Goal: Book appointment/travel/reservation

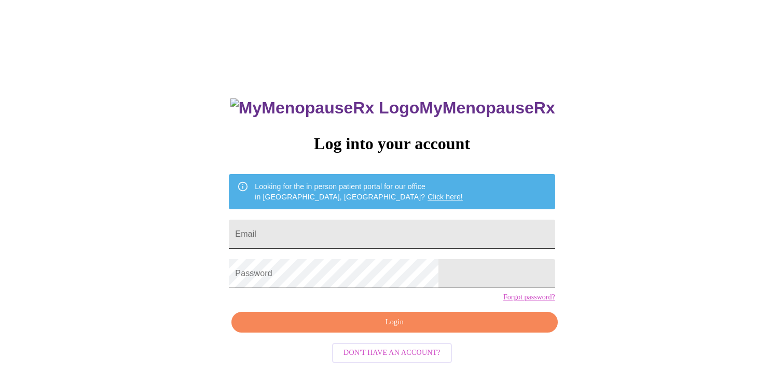
click at [409, 231] on input "Email" at bounding box center [392, 234] width 326 height 29
type input "[EMAIL_ADDRESS][DOMAIN_NAME]"
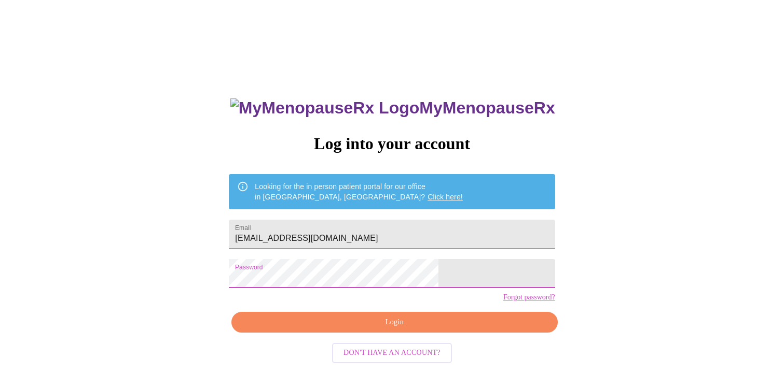
click at [457, 329] on span "Login" at bounding box center [394, 322] width 302 height 13
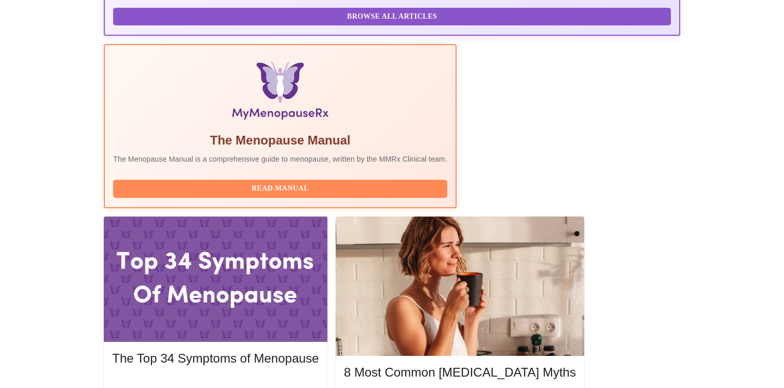
scroll to position [279, 0]
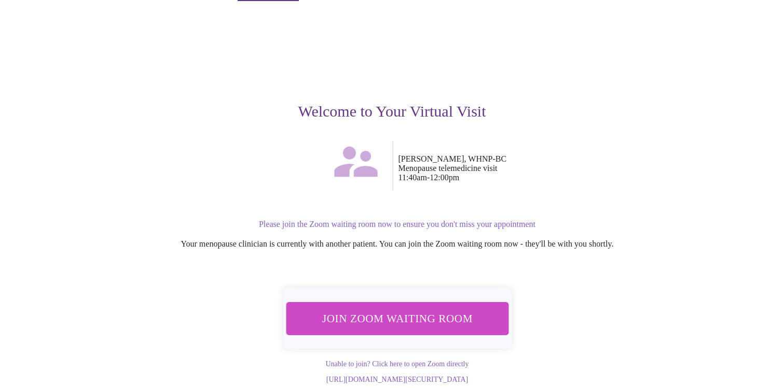
scroll to position [43, 0]
click at [386, 309] on span "Join Zoom Waiting Room" at bounding box center [396, 318] width 195 height 19
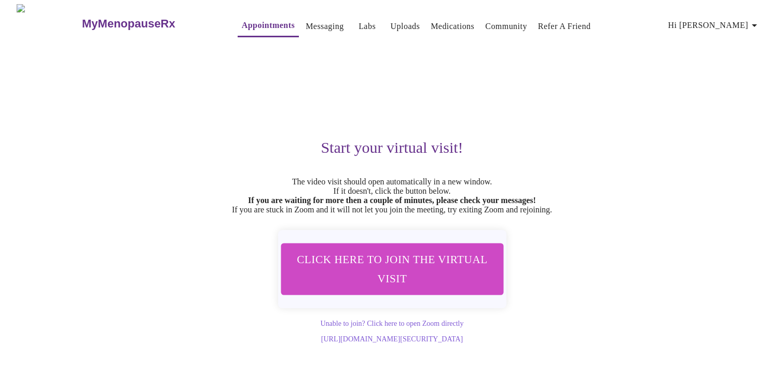
scroll to position [0, 0]
click at [242, 20] on link "Appointments" at bounding box center [268, 25] width 53 height 15
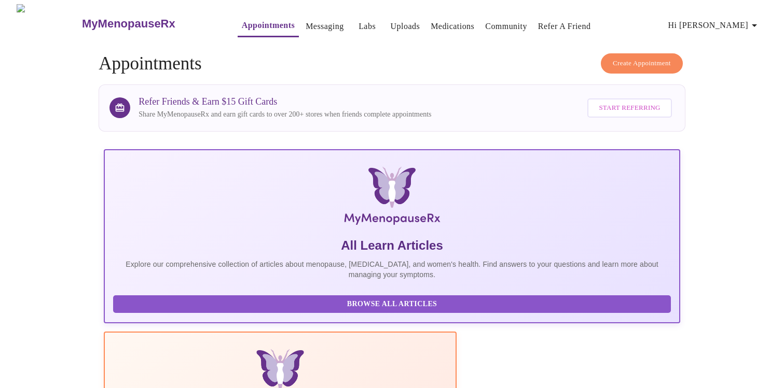
click at [650, 59] on span "Create Appointment" at bounding box center [641, 64] width 58 height 12
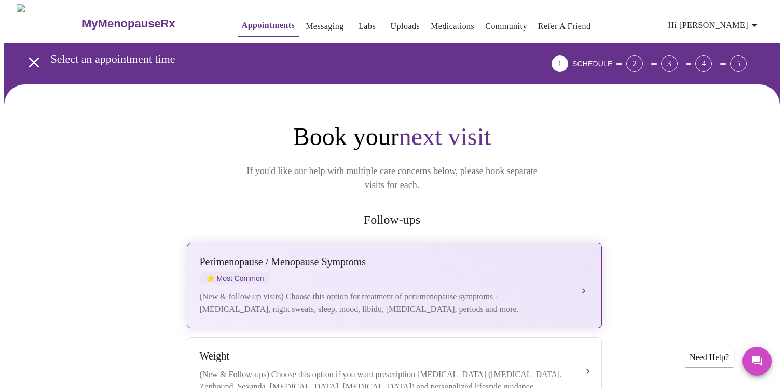
click at [287, 258] on div "Perimenopause / Menopause Symptoms ⭐ Most Common" at bounding box center [384, 270] width 368 height 29
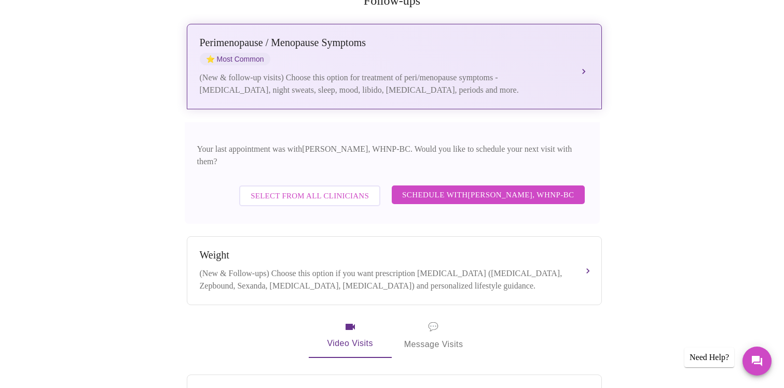
scroll to position [225, 0]
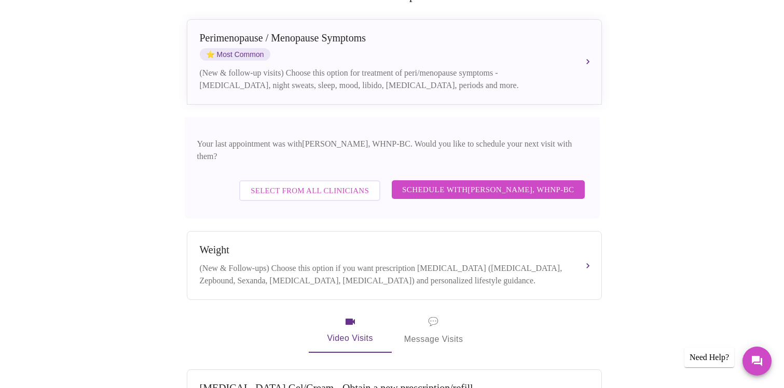
click at [501, 183] on span "Schedule with Meghan Matz, WHNP-BC" at bounding box center [488, 189] width 172 height 13
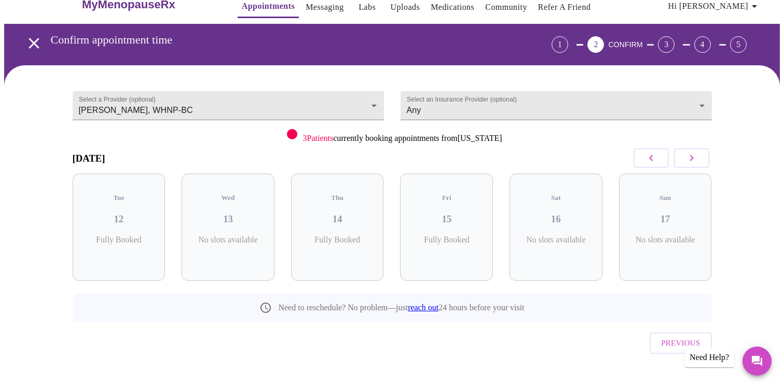
click at [693, 158] on icon "button" at bounding box center [691, 158] width 12 height 12
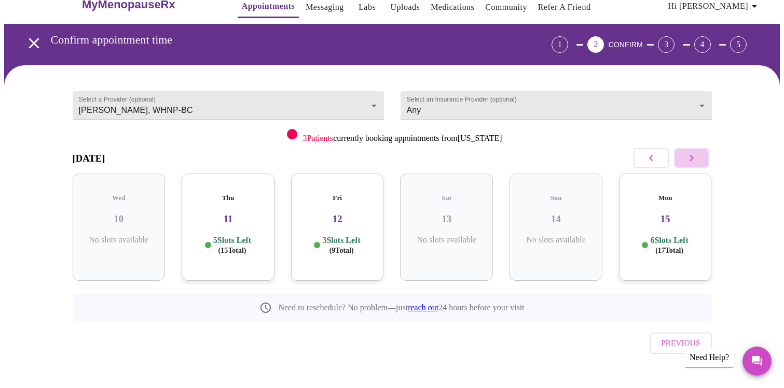
click at [693, 158] on icon "button" at bounding box center [691, 158] width 12 height 12
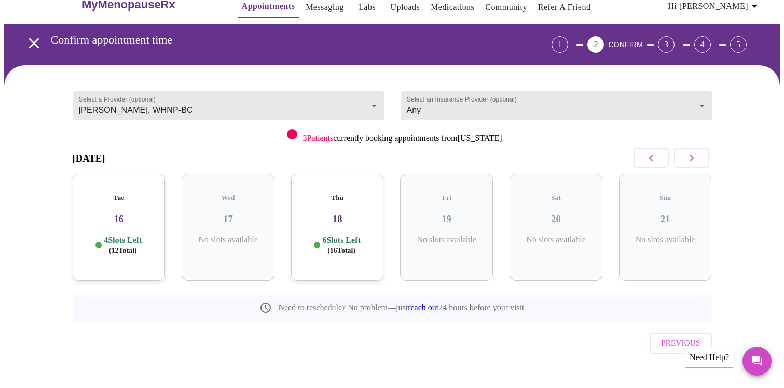
click at [693, 158] on icon "button" at bounding box center [691, 158] width 12 height 12
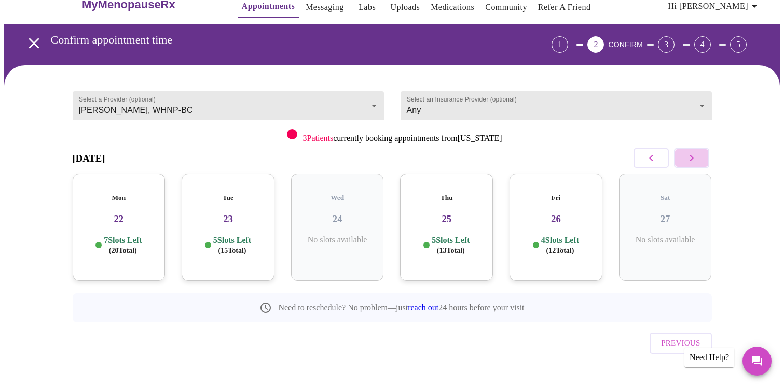
click at [693, 158] on icon "button" at bounding box center [691, 158] width 12 height 12
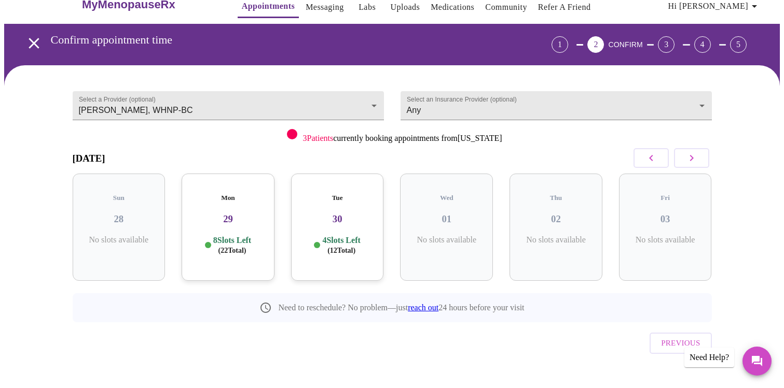
click at [693, 158] on icon "button" at bounding box center [691, 158] width 12 height 12
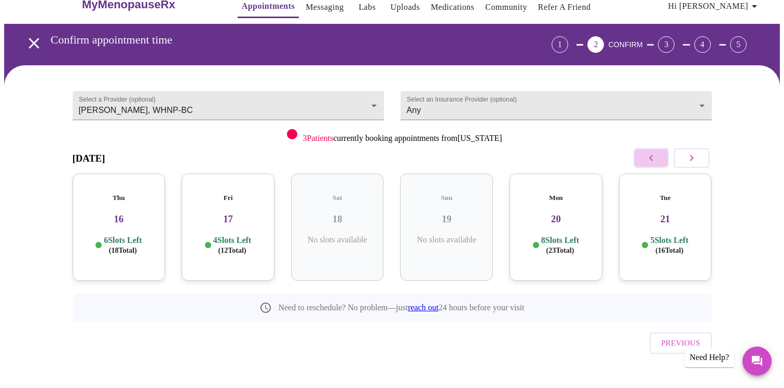
click at [647, 155] on icon "button" at bounding box center [651, 158] width 12 height 12
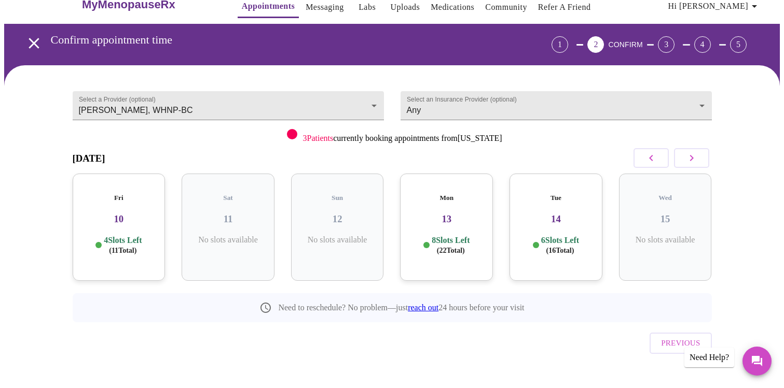
click at [647, 155] on icon "button" at bounding box center [651, 158] width 12 height 12
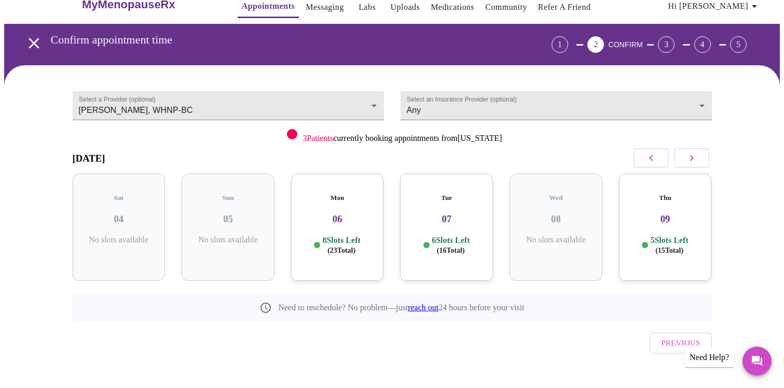
click at [460, 216] on div "Tue 07 6 Slots Left ( 16 Total)" at bounding box center [446, 227] width 93 height 107
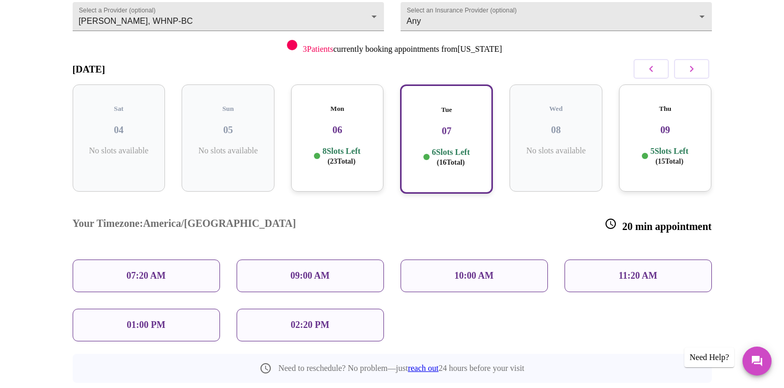
scroll to position [122, 0]
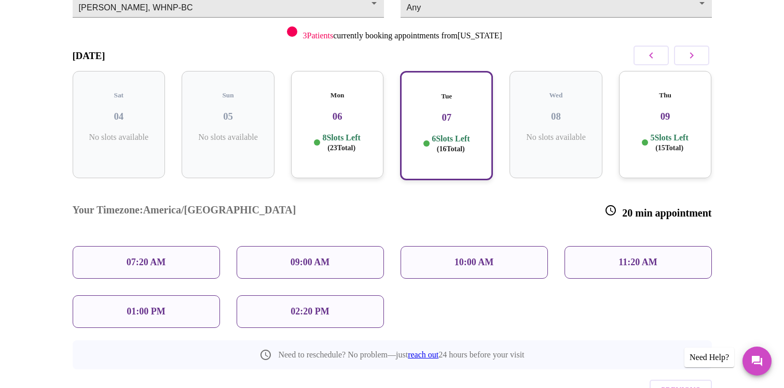
click at [178, 296] on div "01:00 PM" at bounding box center [146, 312] width 147 height 33
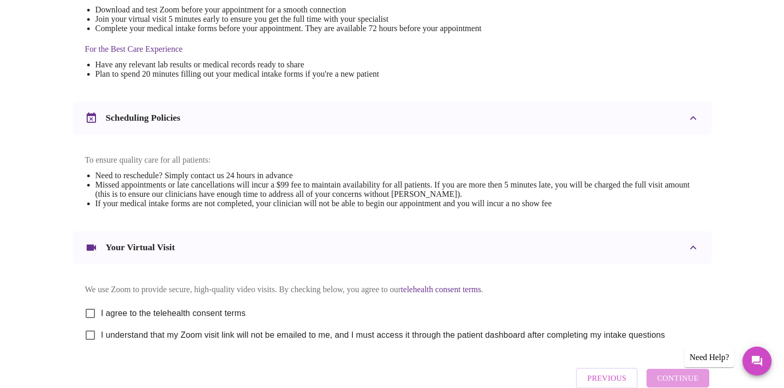
scroll to position [363, 0]
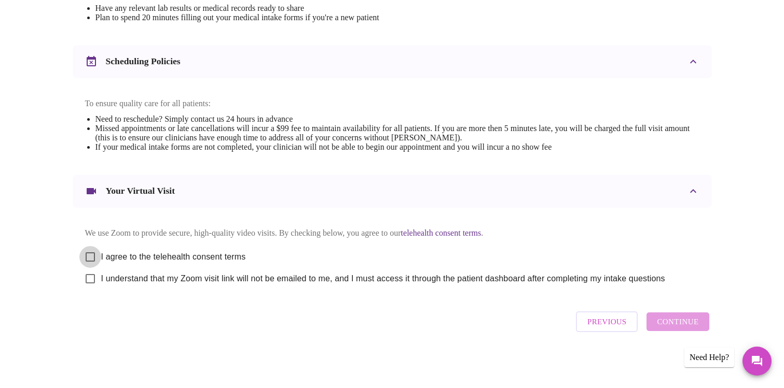
click at [91, 252] on input "I agree to the telehealth consent terms" at bounding box center [90, 257] width 22 height 22
checkbox input "true"
click at [92, 277] on input "I understand that my Zoom visit link will not be emailed to me, and I must acce…" at bounding box center [90, 279] width 22 height 22
checkbox input "true"
click at [685, 321] on span "Continue" at bounding box center [677, 321] width 41 height 13
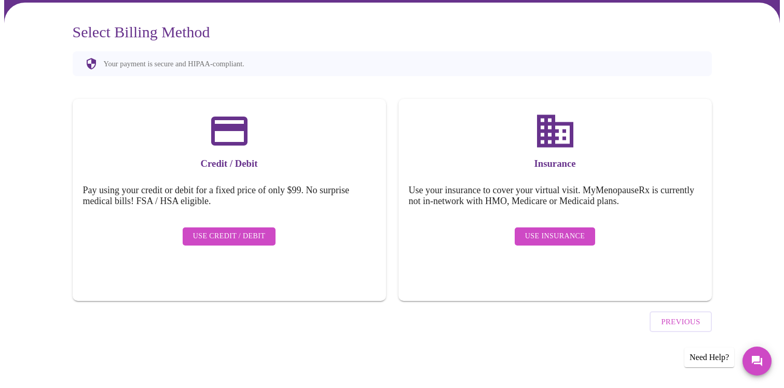
scroll to position [53, 0]
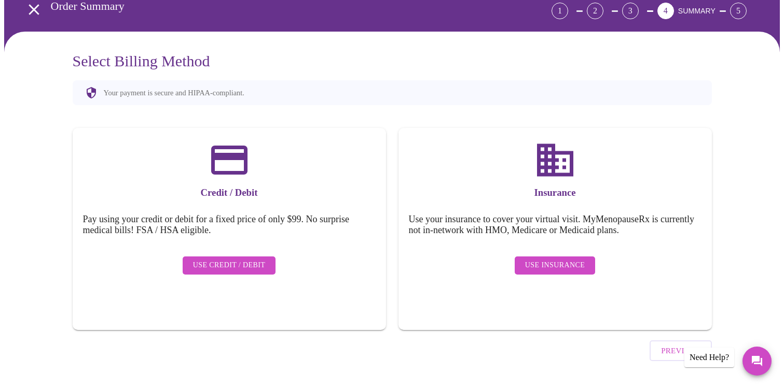
click at [553, 259] on span "Use Insurance" at bounding box center [555, 265] width 60 height 13
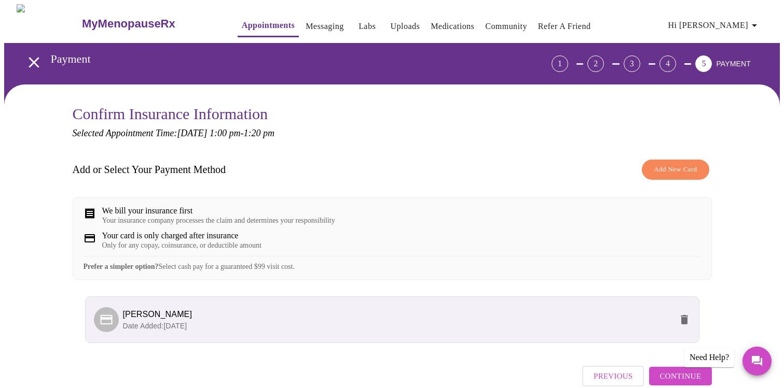
scroll to position [62, 0]
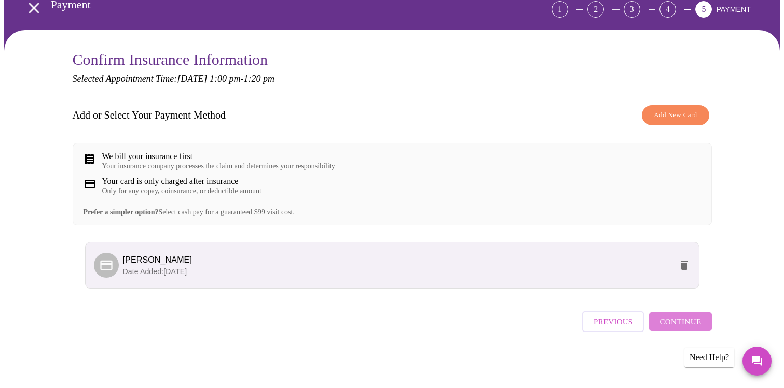
click at [685, 319] on span "Continue" at bounding box center [679, 321] width 41 height 13
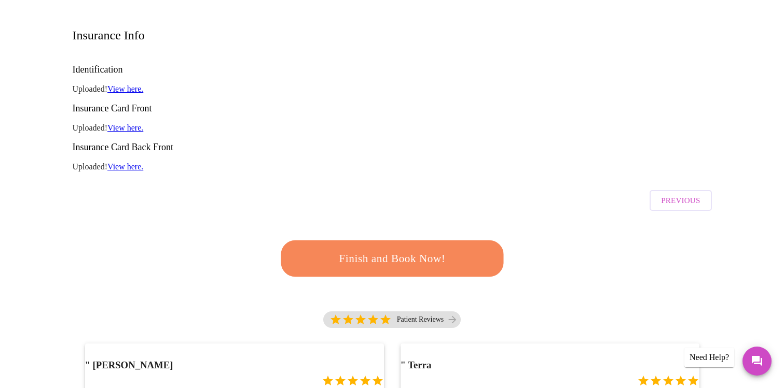
scroll to position [150, 0]
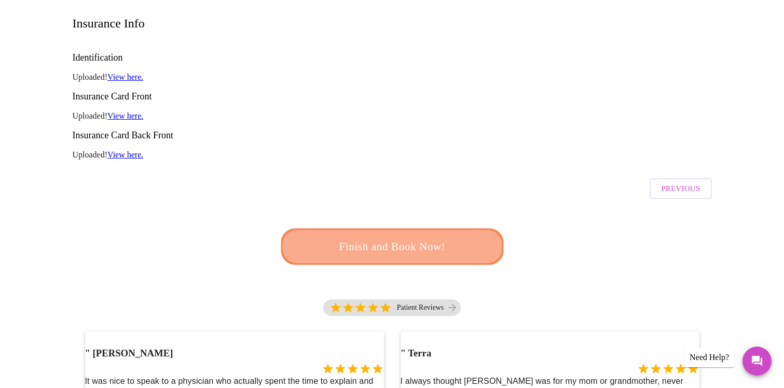
click at [425, 238] on span "Finish and Book Now!" at bounding box center [392, 247] width 192 height 19
